Goal: Transaction & Acquisition: Subscribe to service/newsletter

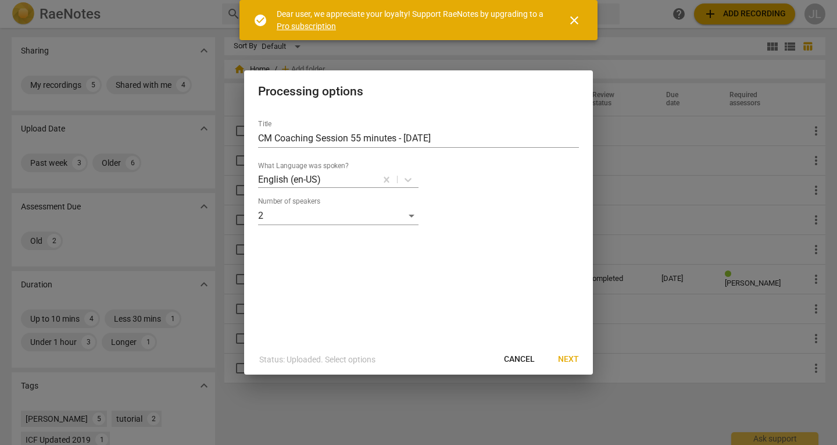
click at [557, 356] on button "Next" at bounding box center [569, 359] width 40 height 21
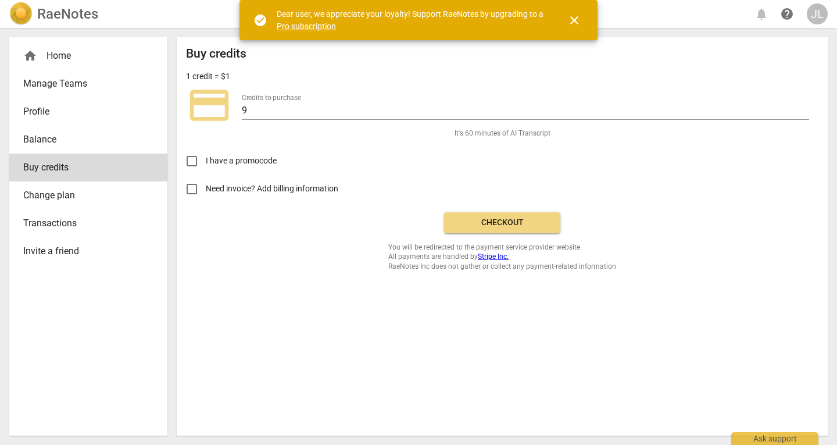
click at [521, 223] on span "Checkout" at bounding box center [502, 223] width 98 height 12
click at [299, 26] on link "Pro subscription" at bounding box center [306, 26] width 59 height 9
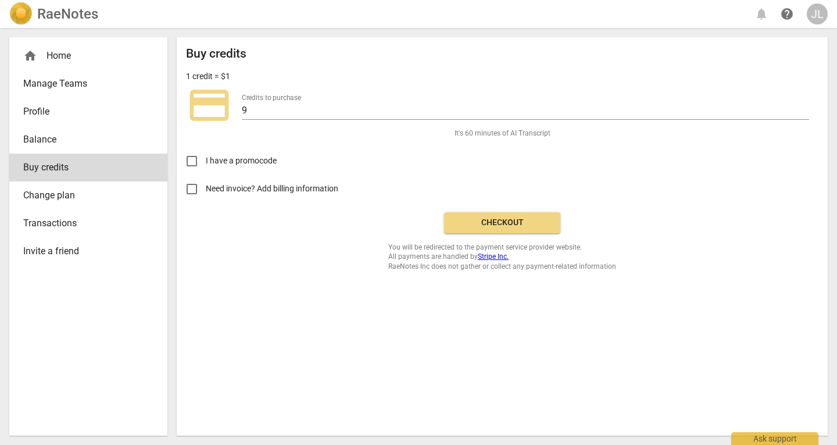
click at [497, 222] on span "Checkout" at bounding box center [502, 223] width 98 height 12
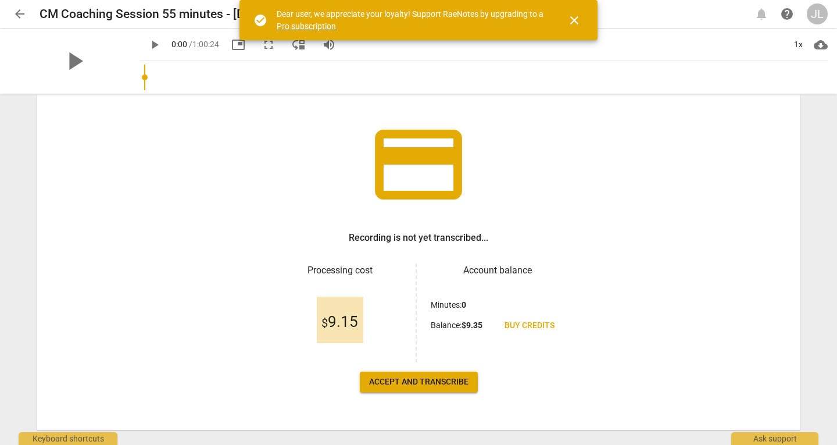
scroll to position [58, 0]
click at [419, 381] on span "Accept and transcribe" at bounding box center [418, 382] width 99 height 12
